Goal: Check status: Check status

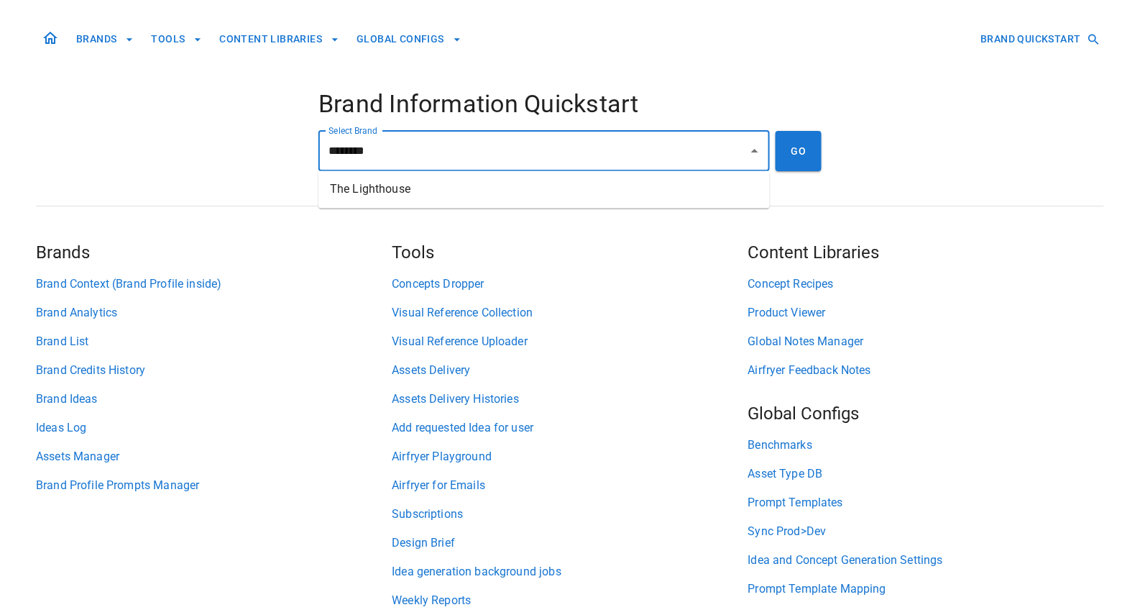
click at [449, 199] on li "The Lighthouse" at bounding box center [543, 190] width 451 height 26
type input "**********"
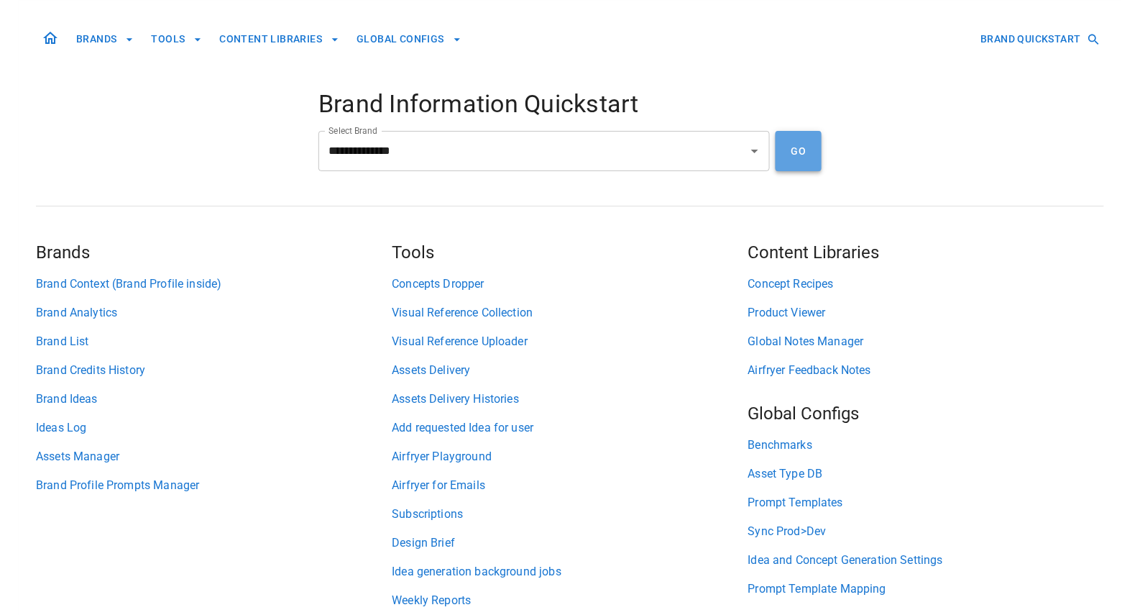
click at [797, 150] on button "GO" at bounding box center [799, 151] width 46 height 40
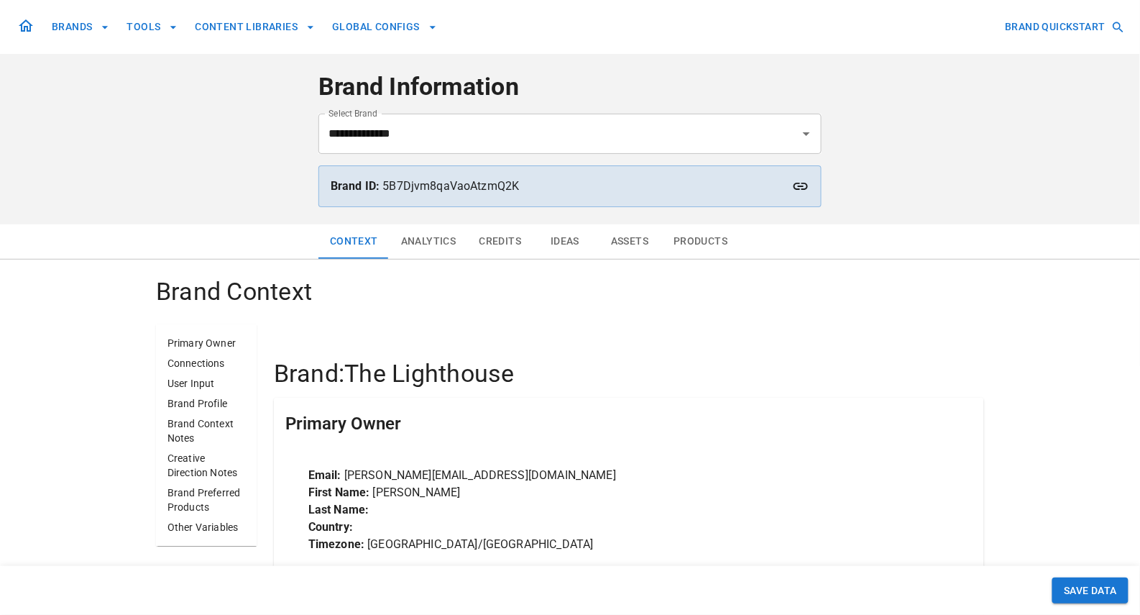
click at [431, 241] on button "Analytics" at bounding box center [429, 241] width 78 height 35
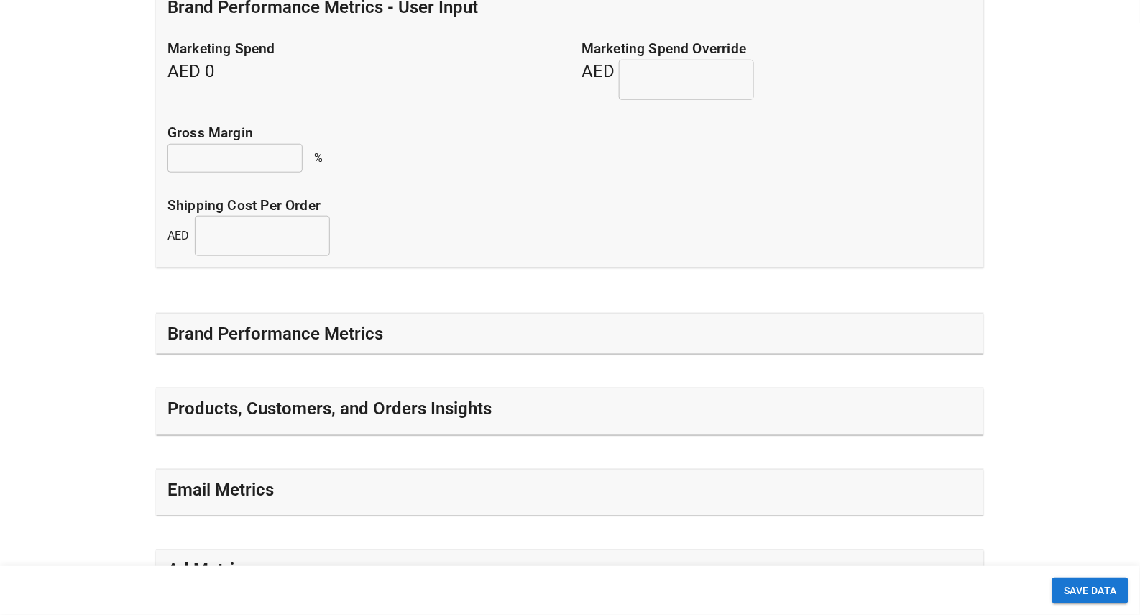
scroll to position [397, 0]
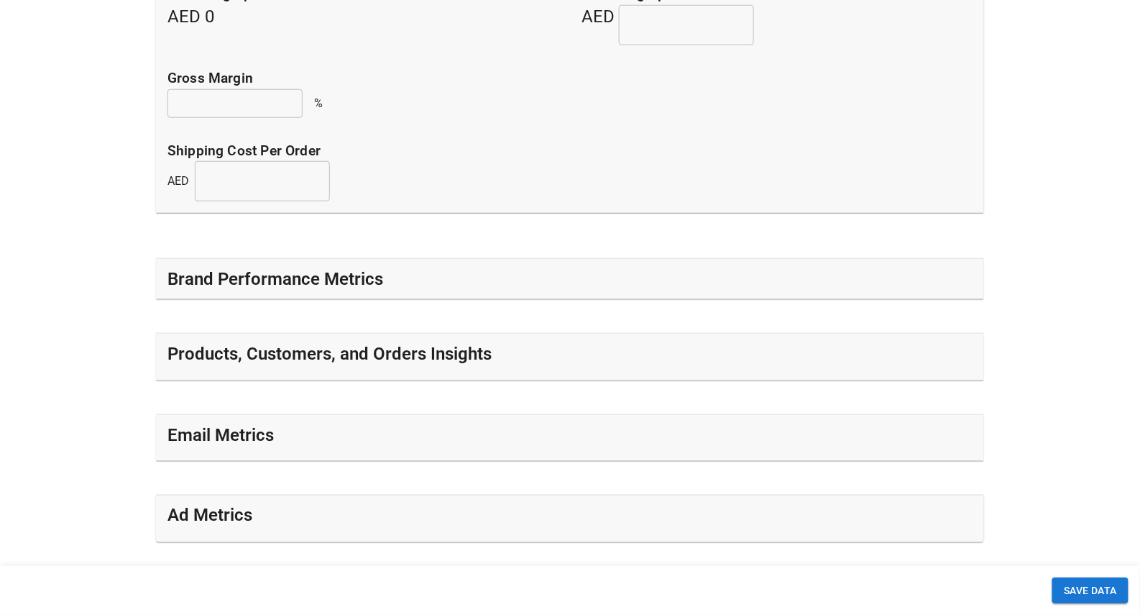
click at [428, 273] on div "Brand Performance Metrics" at bounding box center [569, 278] width 805 height 23
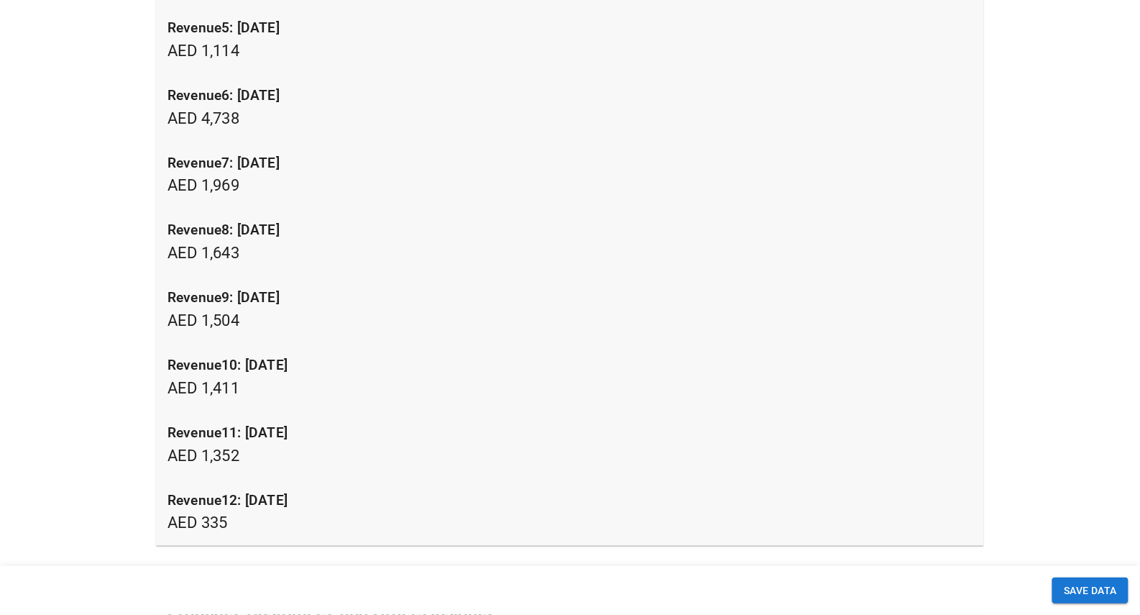
scroll to position [1770, 0]
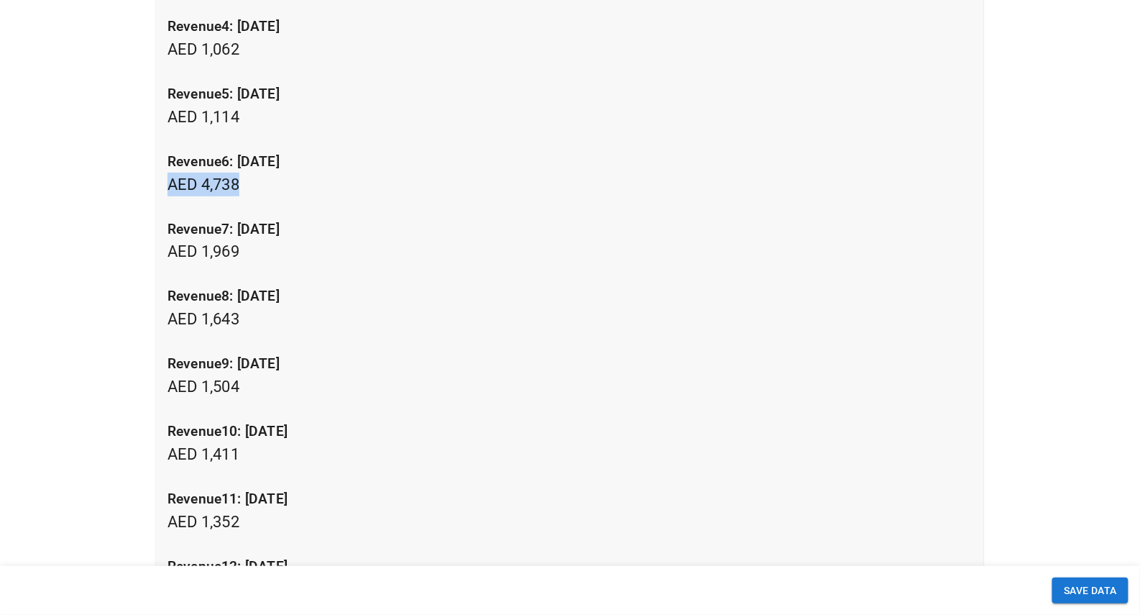
drag, startPoint x: 246, startPoint y: 180, endPoint x: 170, endPoint y: 183, distance: 76.2
click at [170, 183] on p "revenue6: [DATE] AED 4,738" at bounding box center [569, 174] width 805 height 45
copy p "AED 4,738"
